Goal: Information Seeking & Learning: Learn about a topic

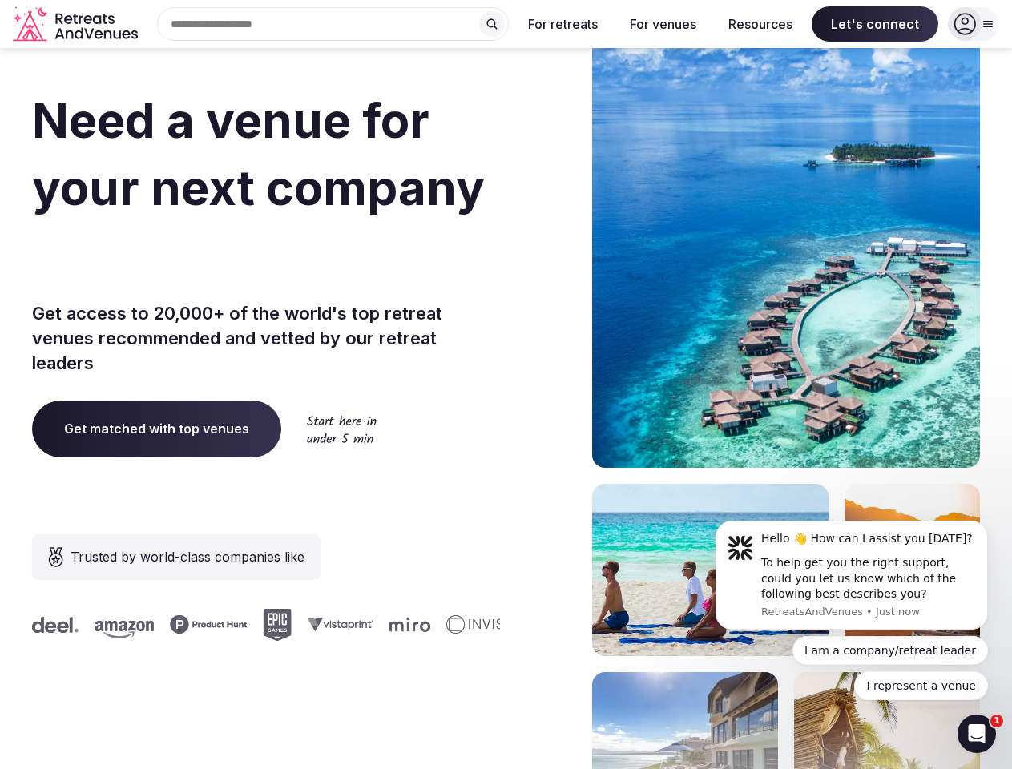
click at [505, 384] on div "Need a venue for your next company offsite? Get access to 20,000+ of the world'…" at bounding box center [506, 479] width 948 height 965
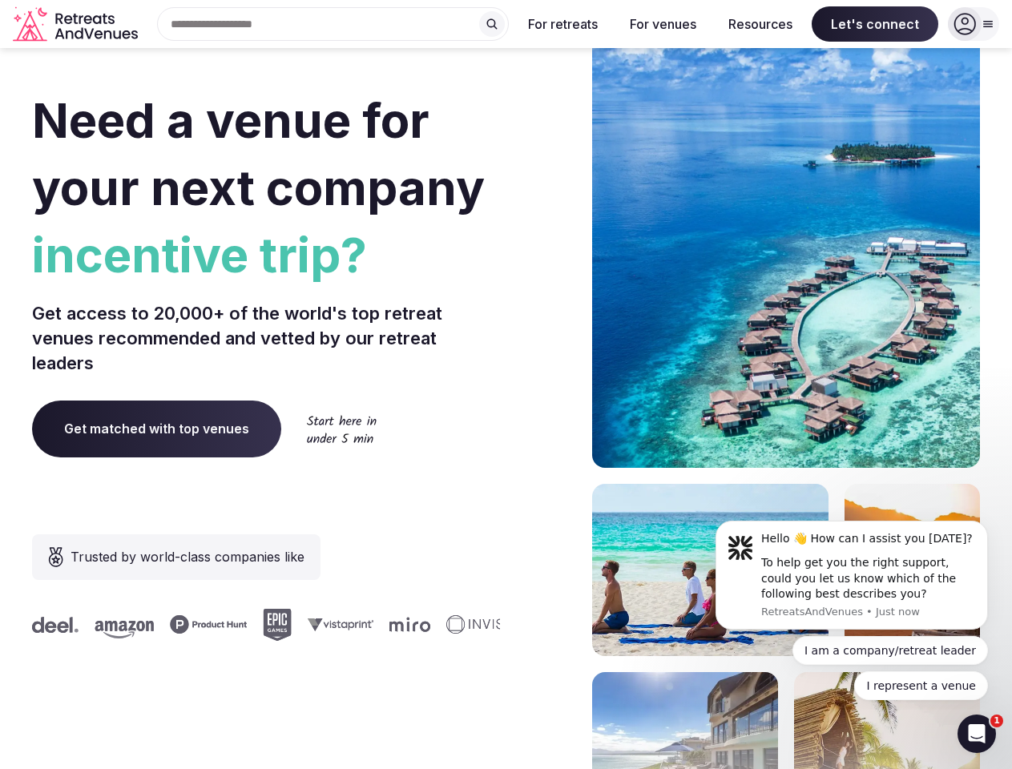
click at [333, 24] on div "Search Popular Destinations [GEOGRAPHIC_DATA], [GEOGRAPHIC_DATA] [GEOGRAPHIC_DA…" at bounding box center [326, 24] width 364 height 34
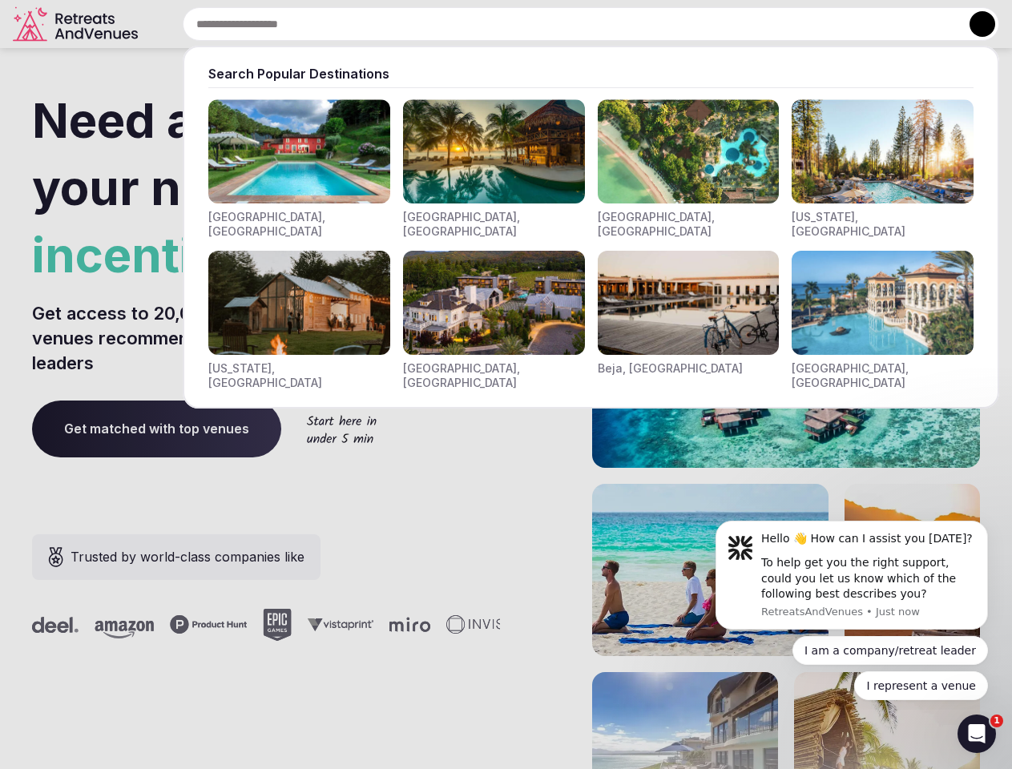
click at [492, 24] on input "text" at bounding box center [591, 24] width 816 height 34
click at [563, 24] on input "text" at bounding box center [591, 24] width 816 height 34
click at [662, 24] on input "text" at bounding box center [591, 24] width 816 height 34
click at [760, 24] on input "text" at bounding box center [591, 24] width 816 height 34
click at [875, 24] on input "text" at bounding box center [591, 24] width 816 height 34
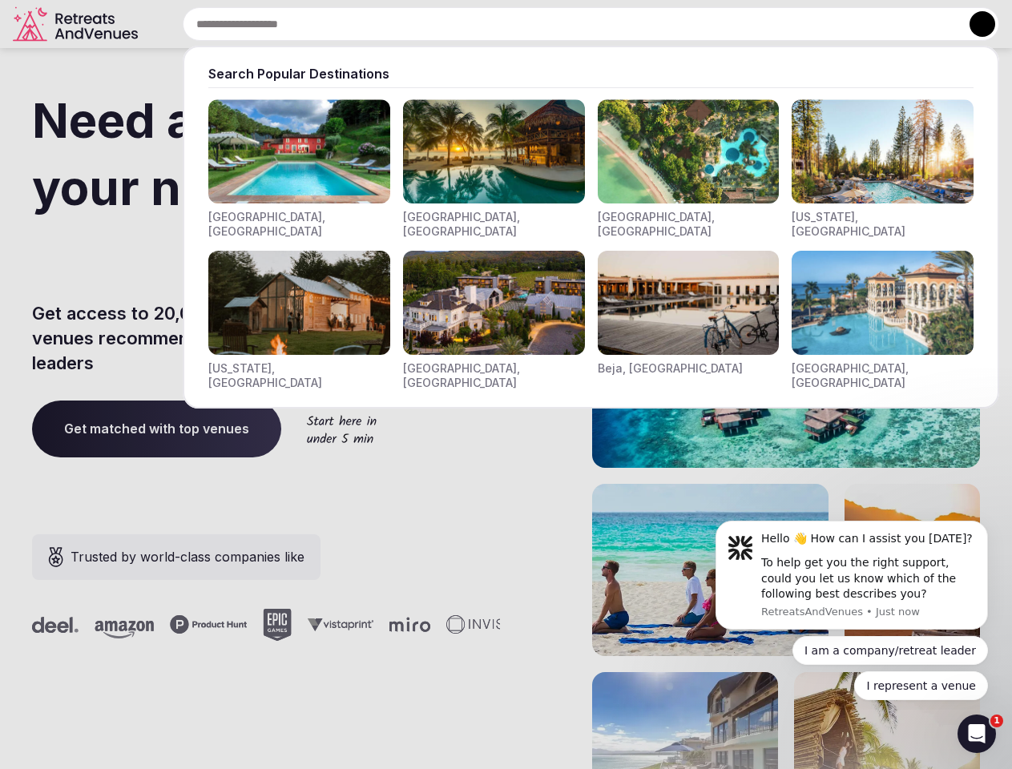
click at [973, 24] on button at bounding box center [982, 24] width 26 height 26
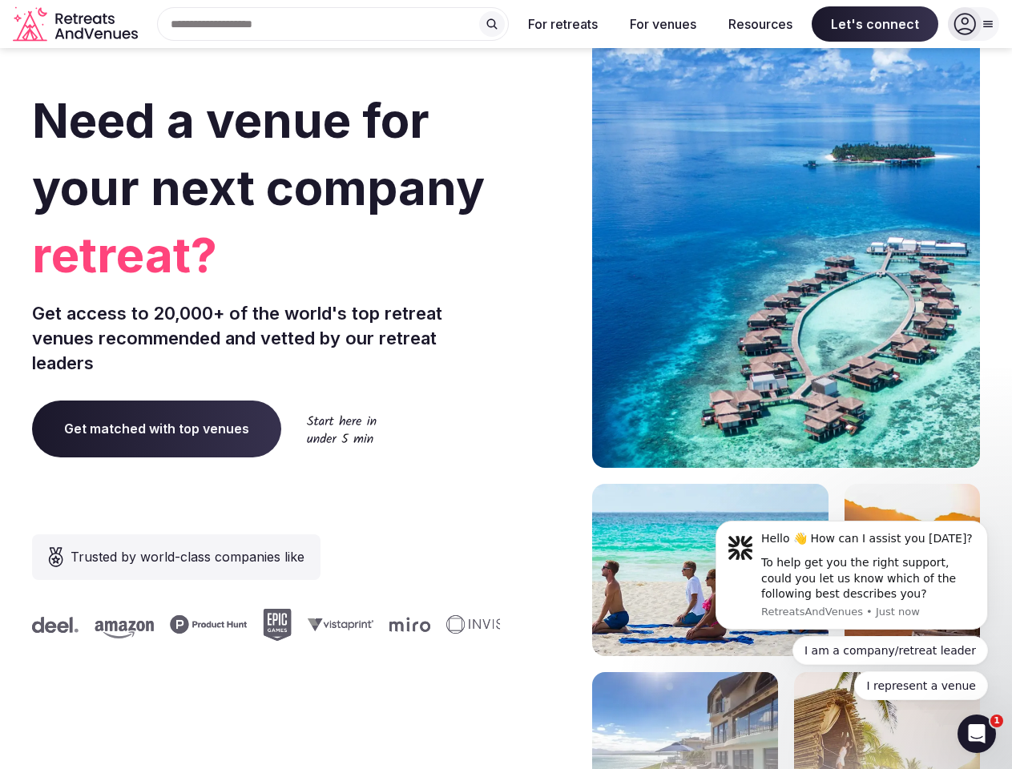
click at [851, 575] on div "To help get you the right support, could you let us know which of the following…" at bounding box center [868, 578] width 215 height 47
